Goal: Use online tool/utility: Utilize a website feature to perform a specific function

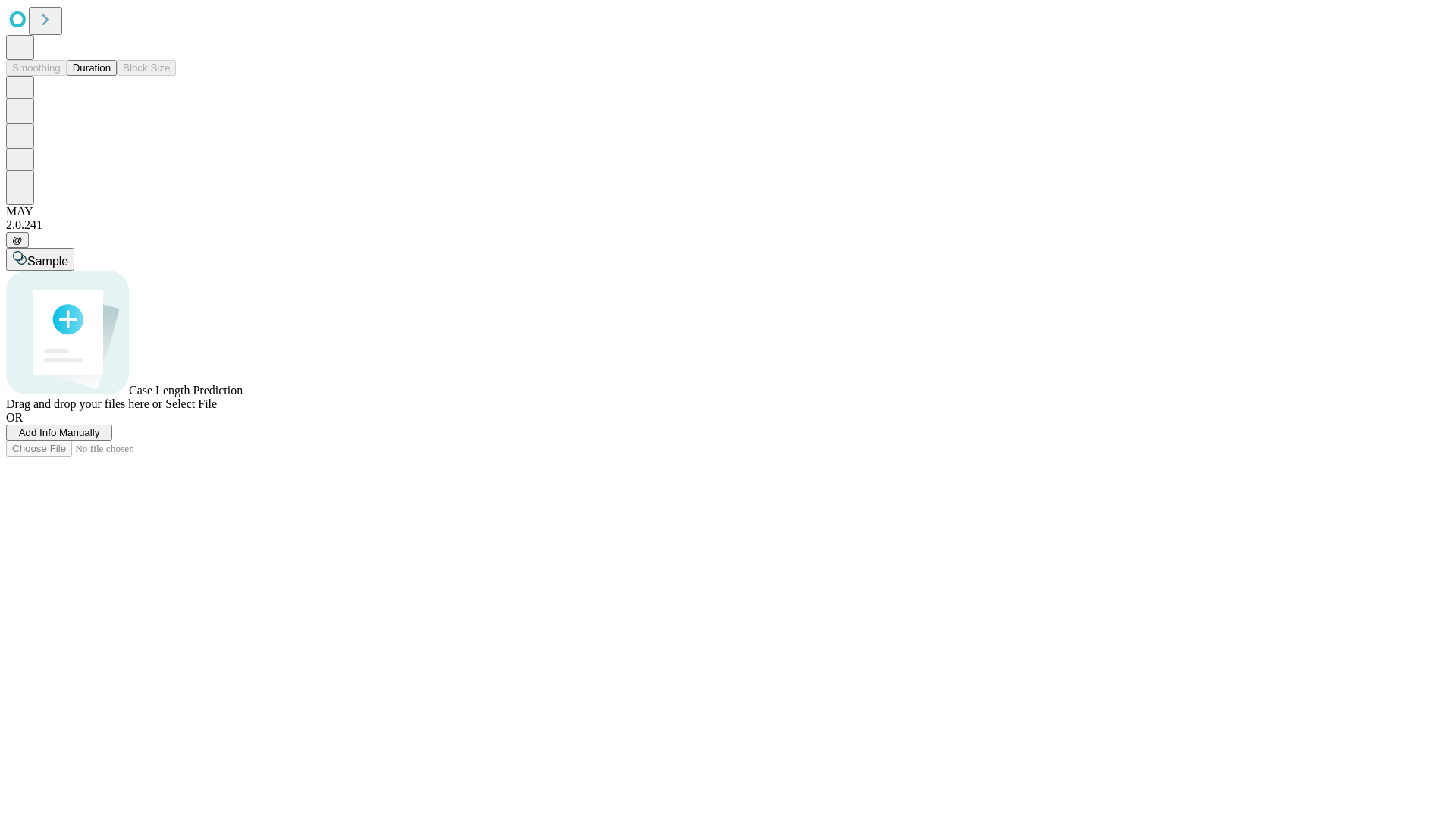
click at [217, 411] on span "Select File" at bounding box center [191, 404] width 51 height 13
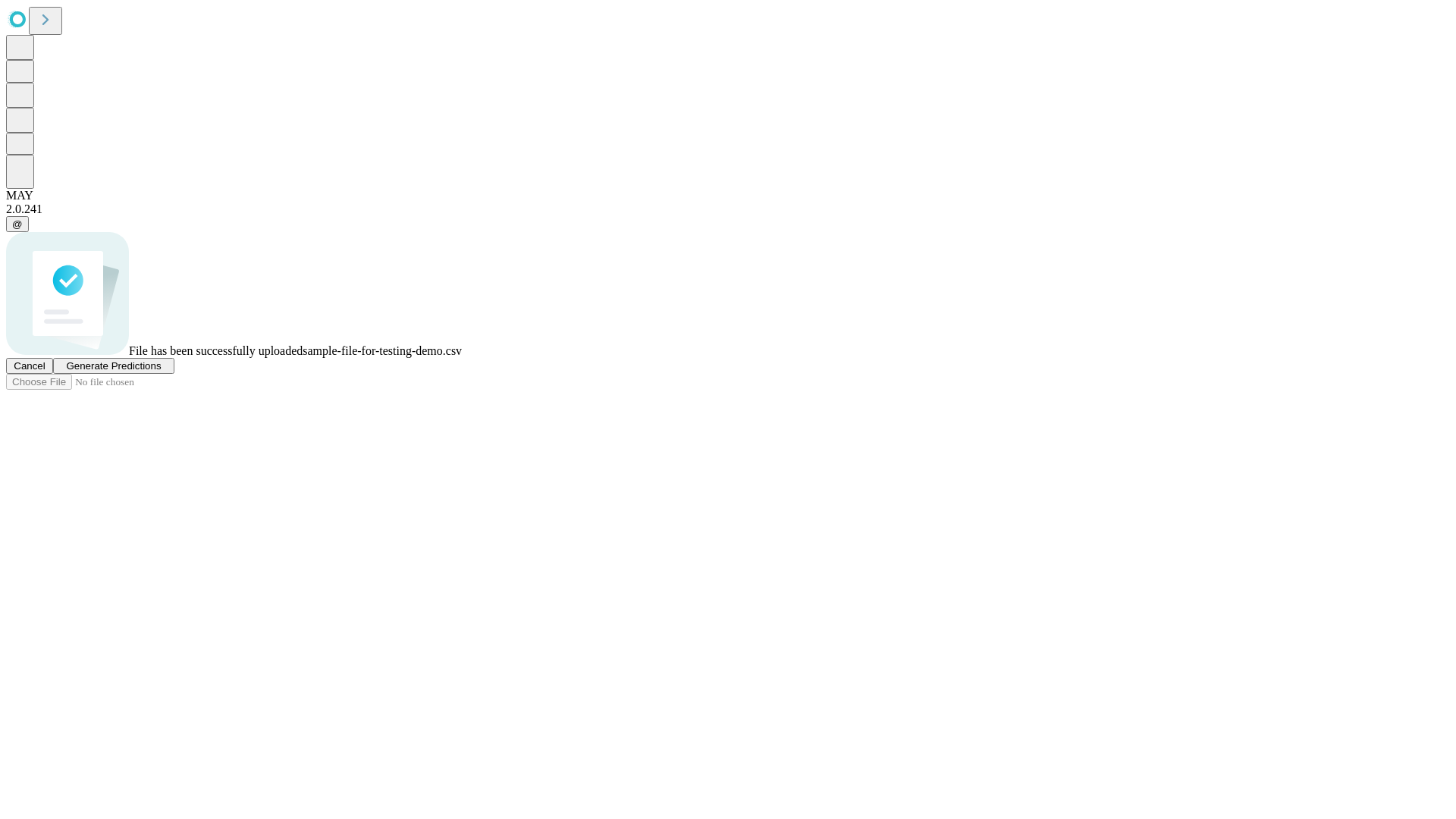
click at [161, 372] on span "Generate Predictions" at bounding box center [113, 366] width 95 height 11
